Goal: Complete application form

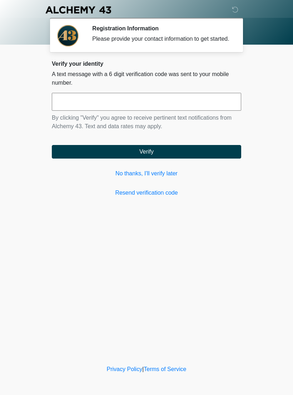
click at [157, 105] on input "text" at bounding box center [146, 102] width 189 height 18
type input "******"
click at [180, 157] on button "Verify" at bounding box center [146, 152] width 189 height 14
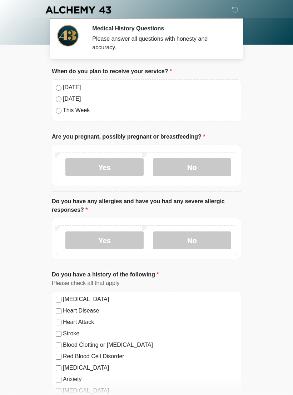
click at [174, 168] on label "No" at bounding box center [192, 167] width 78 height 18
click at [175, 236] on label "No" at bounding box center [192, 240] width 78 height 18
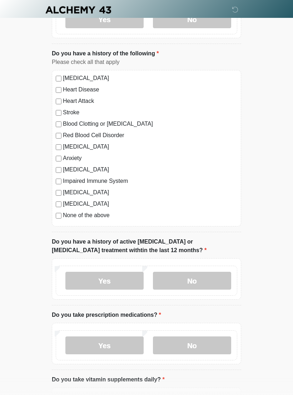
scroll to position [224, 0]
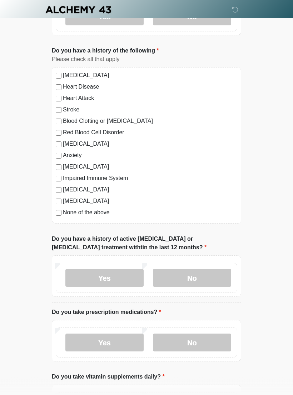
click at [174, 275] on label "No" at bounding box center [192, 278] width 78 height 18
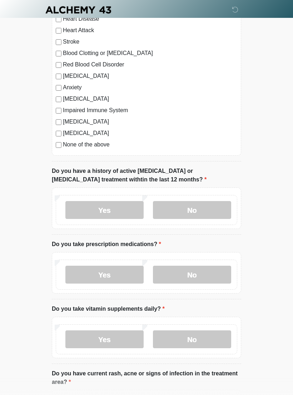
scroll to position [292, 0]
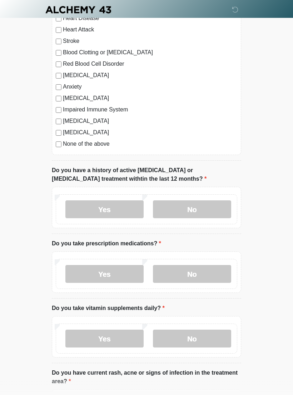
click at [125, 277] on label "Yes" at bounding box center [104, 274] width 78 height 18
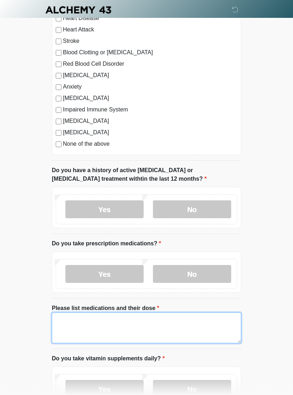
click at [151, 324] on textarea "Please list medications and their dose" at bounding box center [146, 327] width 189 height 31
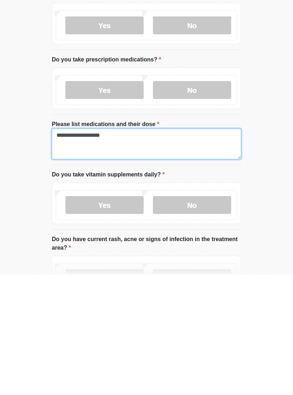
type textarea "**********"
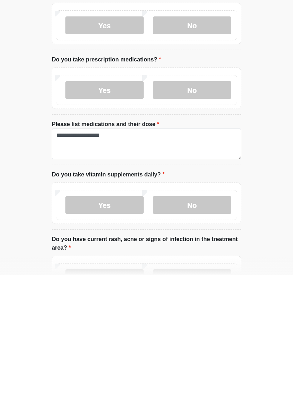
click at [114, 316] on label "Yes" at bounding box center [104, 325] width 78 height 18
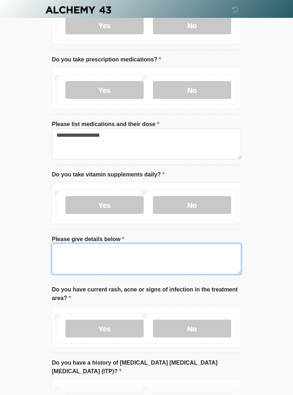
click at [144, 255] on textarea "Please give details below" at bounding box center [146, 259] width 189 height 31
type textarea "*********"
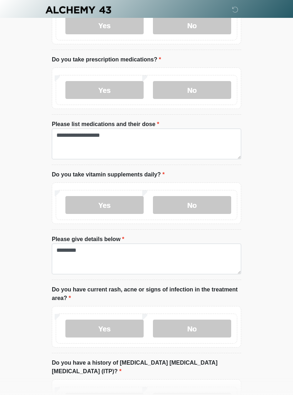
click at [202, 235] on li "Please give details below Please give details below *********" at bounding box center [146, 257] width 189 height 45
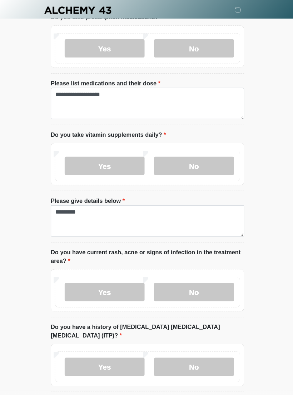
scroll to position [520, 0]
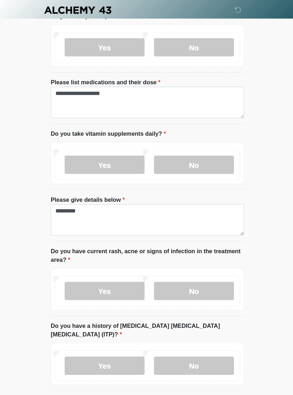
click at [165, 285] on label "No" at bounding box center [192, 285] width 78 height 18
click at [170, 349] on label "No" at bounding box center [192, 358] width 78 height 18
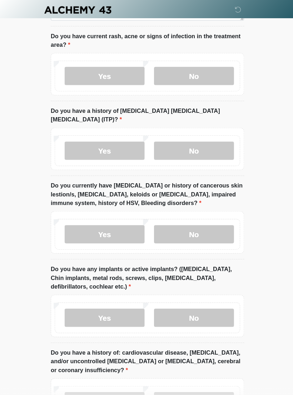
scroll to position [731, 0]
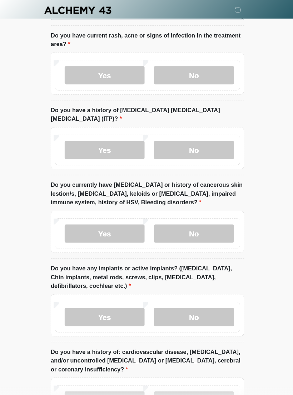
click at [173, 222] on label "No" at bounding box center [192, 229] width 78 height 18
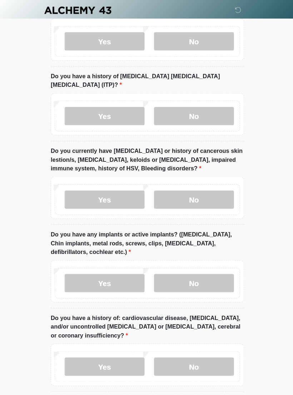
scroll to position [766, 0]
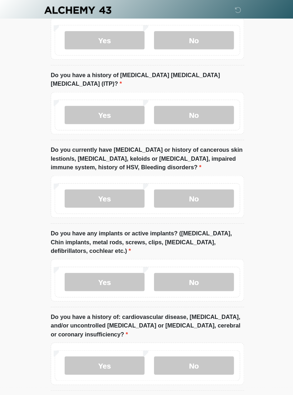
click at [170, 267] on label "No" at bounding box center [192, 276] width 78 height 18
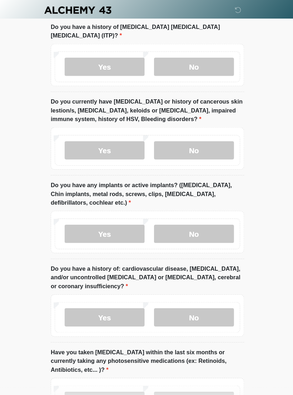
scroll to position [817, 0]
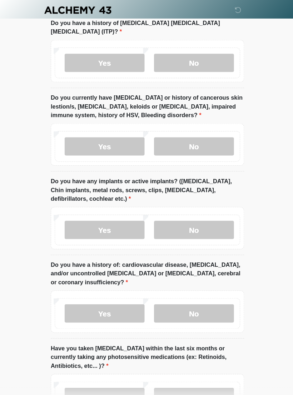
click at [171, 298] on label "No" at bounding box center [192, 307] width 78 height 18
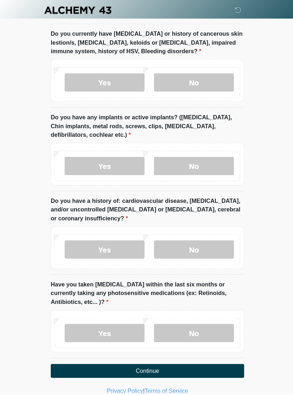
scroll to position [879, 0]
click at [184, 317] on label "No" at bounding box center [192, 326] width 78 height 18
click at [160, 356] on button "Continue" at bounding box center [146, 363] width 189 height 14
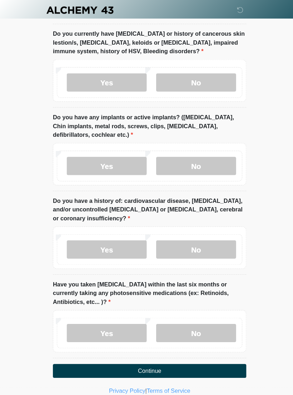
click at [155, 356] on button "Continue" at bounding box center [146, 363] width 189 height 14
click at [149, 356] on button "Continue" at bounding box center [146, 363] width 189 height 14
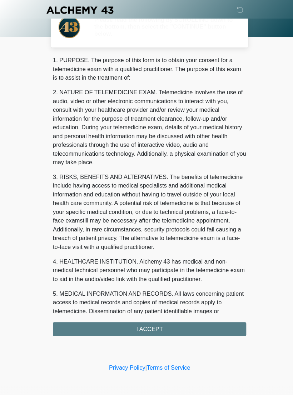
scroll to position [0, 0]
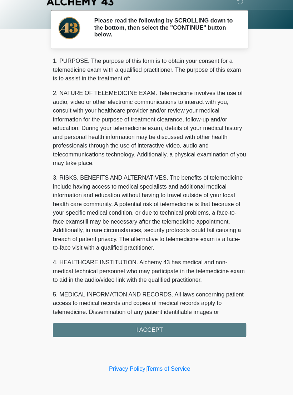
click at [147, 321] on div "1. PURPOSE. The purpose of this form is to obtain your consent for a telemedici…" at bounding box center [146, 201] width 189 height 274
click at [214, 321] on div "1. PURPOSE. The purpose of this form is to obtain your consent for a telemedici…" at bounding box center [146, 201] width 189 height 274
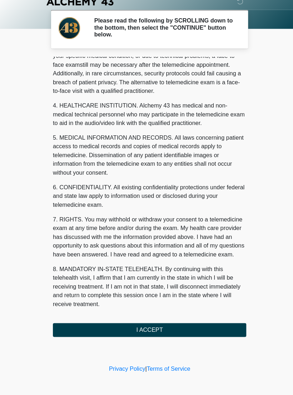
scroll to position [162, 0]
click at [159, 325] on button "I ACCEPT" at bounding box center [146, 332] width 189 height 14
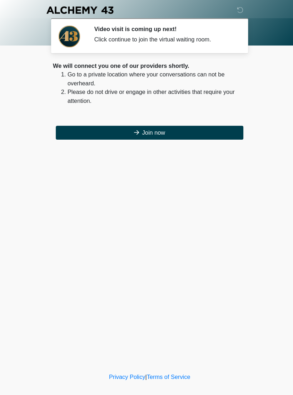
click at [174, 127] on button "Join now" at bounding box center [147, 130] width 184 height 14
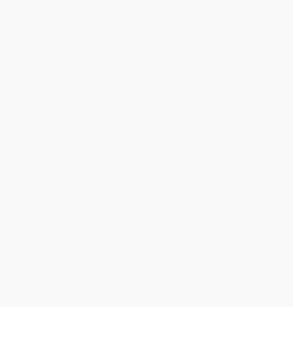
scroll to position [2, 0]
